Goal: Use online tool/utility: Use online tool/utility

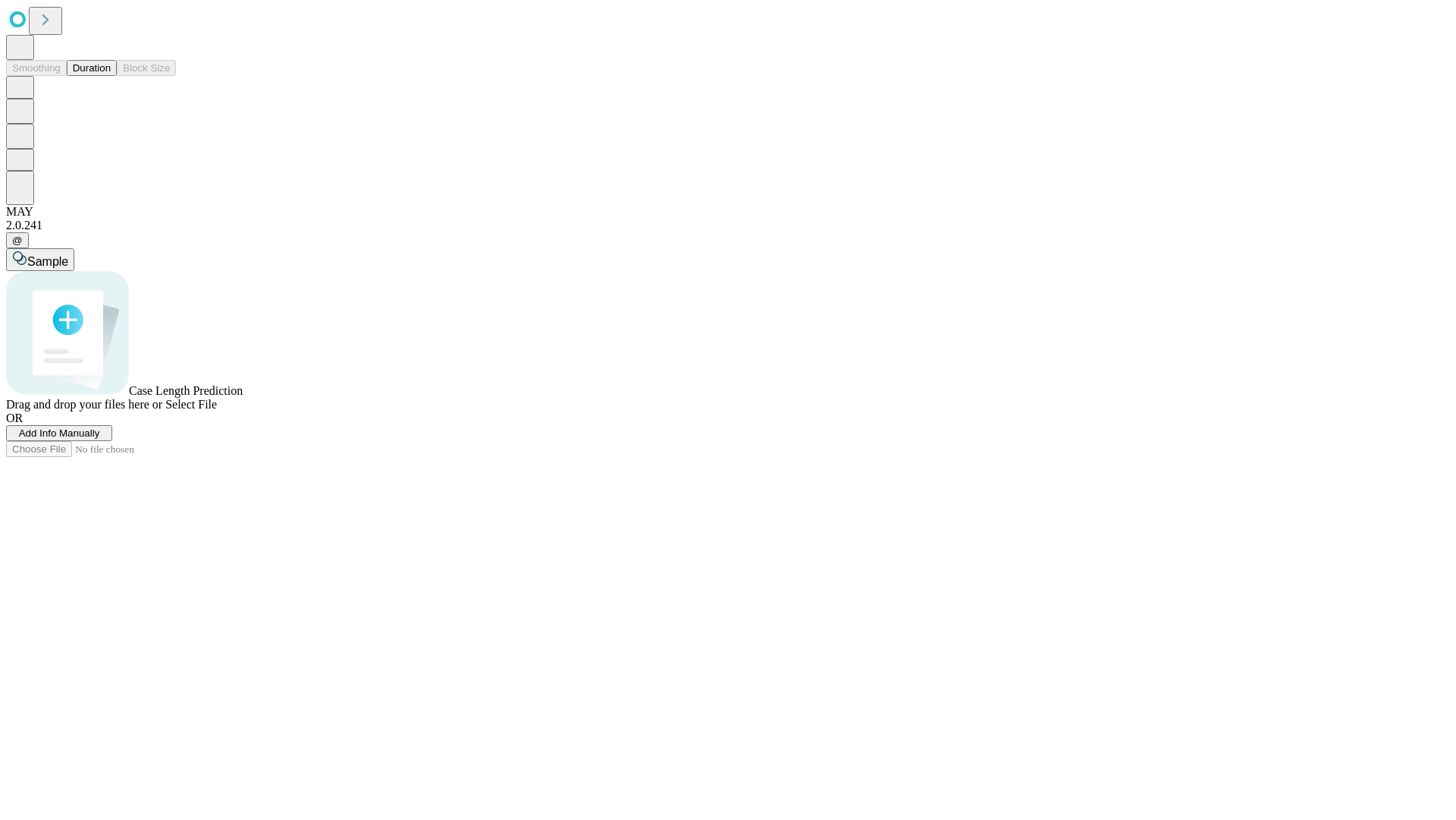
click at [111, 76] on button "Duration" at bounding box center [92, 68] width 50 height 16
click at [217, 411] on span "Select File" at bounding box center [191, 404] width 51 height 13
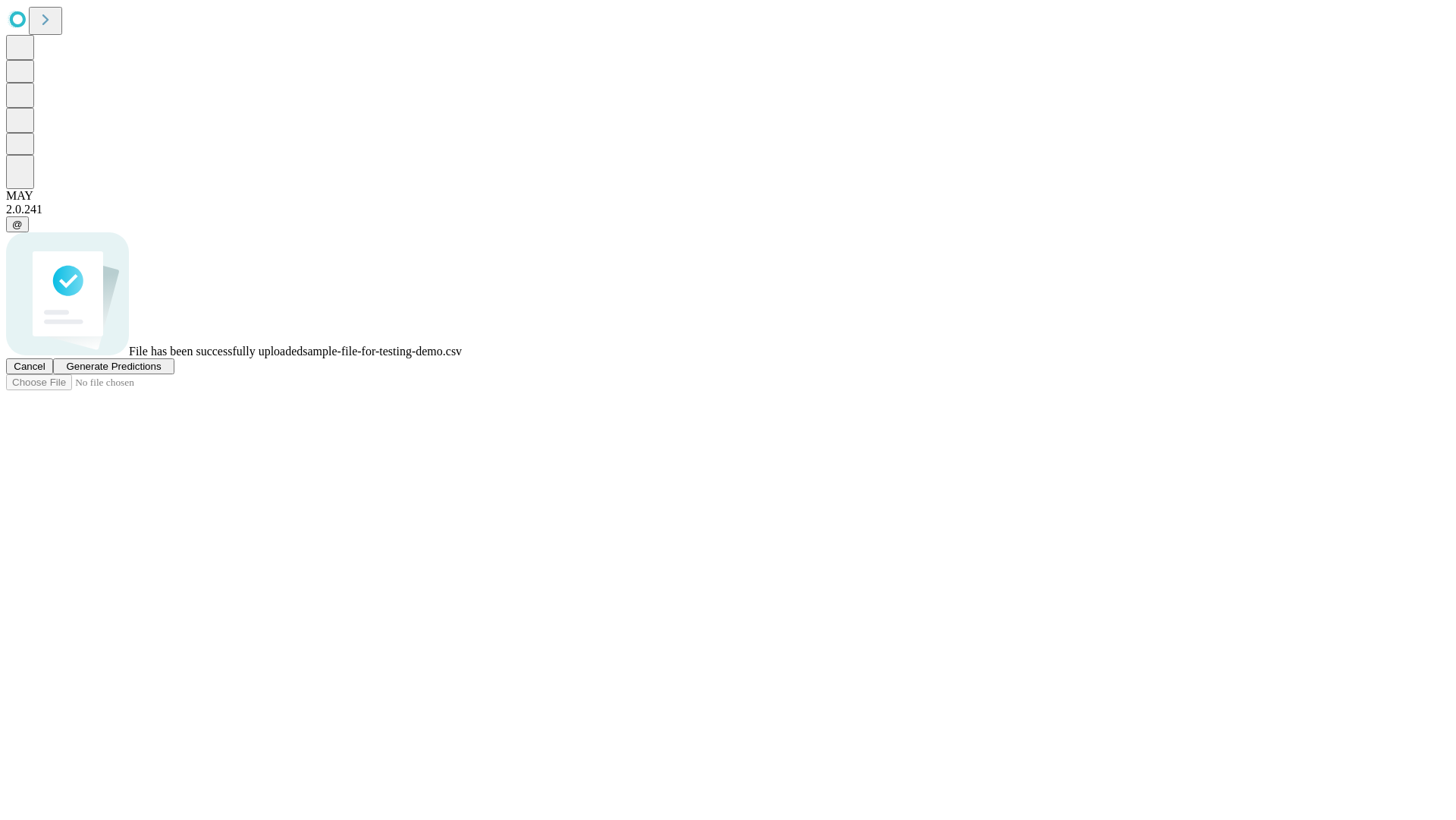
click at [160, 372] on span "Generate Predictions" at bounding box center [114, 366] width 95 height 12
